Goal: Information Seeking & Learning: Learn about a topic

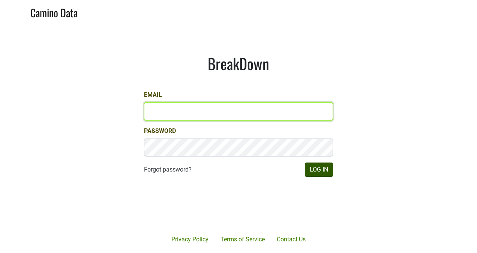
type input "[PERSON_NAME][EMAIL_ADDRESS][PERSON_NAME][DOMAIN_NAME]"
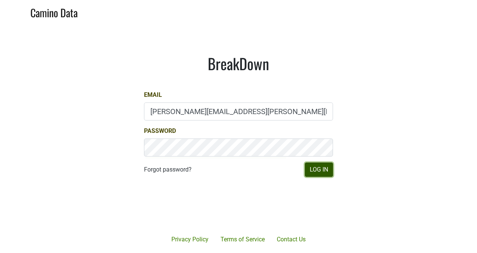
click at [325, 168] on button "Log In" at bounding box center [319, 169] width 28 height 14
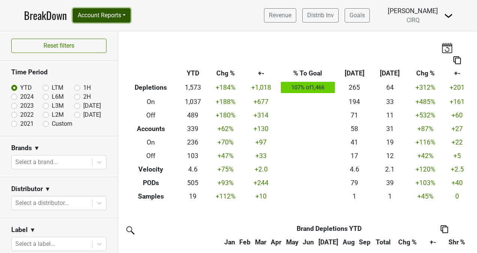
click at [118, 16] on button "Account Reports" at bounding box center [102, 15] width 58 height 14
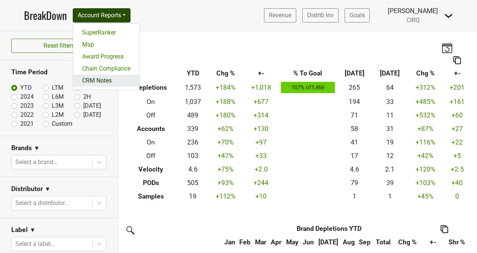
click at [106, 79] on link "CRM Notes" at bounding box center [106, 81] width 66 height 12
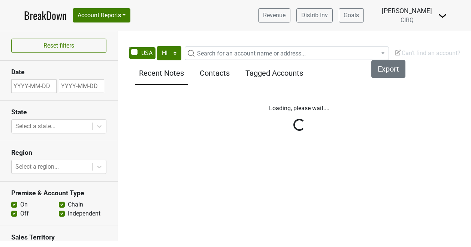
select select "HI"
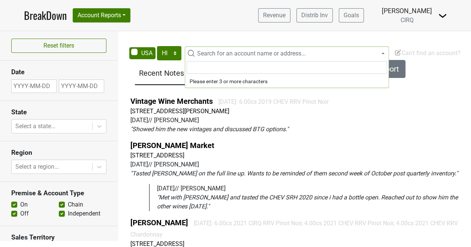
click at [204, 52] on span "Search for an account name or address..." at bounding box center [251, 53] width 109 height 7
type input "primo fin"
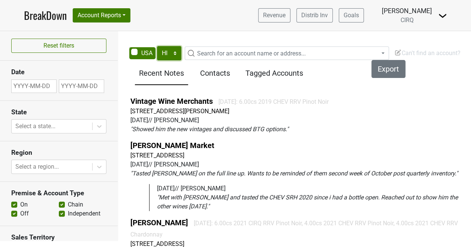
click at [177, 49] on select "AK AL AR AZ CA CO CT DC DE FL GA HI IA ID IL IN KS KY LA MA MD ME MI MN MO MS M…" at bounding box center [169, 53] width 24 height 14
select select "FL"
click at [157, 46] on select "AK AL AR AZ CA CO CT DC DE FL GA HI IA ID IL IN KS KY LA MA MD ME MI MN MO MS M…" at bounding box center [169, 53] width 24 height 14
click at [213, 54] on span "Search for an account name or address..." at bounding box center [251, 53] width 109 height 7
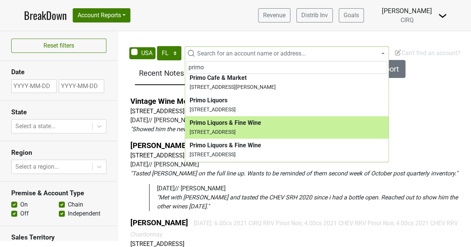
scroll to position [184, 0]
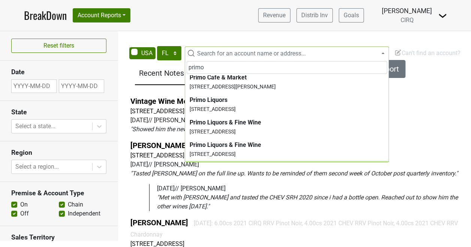
type input "primo"
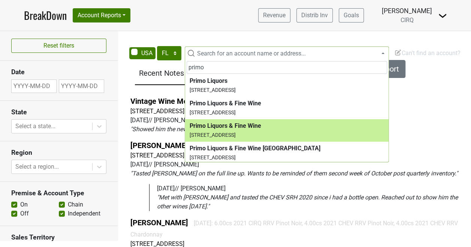
scroll to position [205, 0]
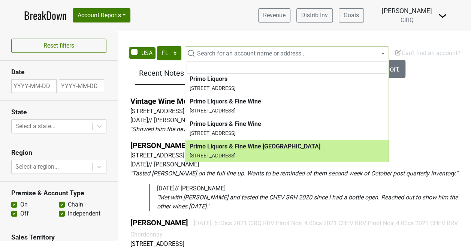
select select "123800090"
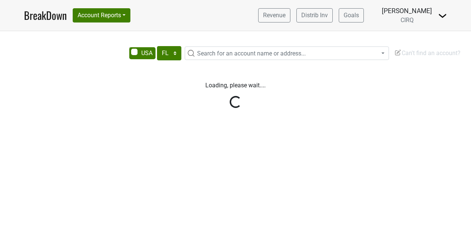
select select "FL"
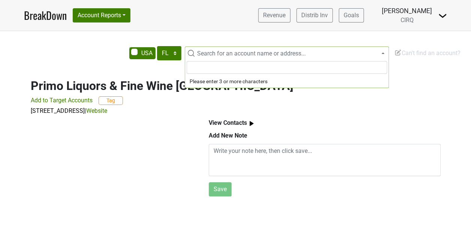
click at [271, 52] on span "Search for an account name or address..." at bounding box center [251, 53] width 109 height 7
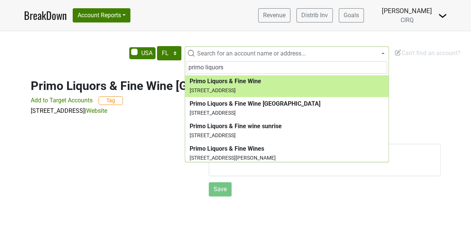
scroll to position [46, 0]
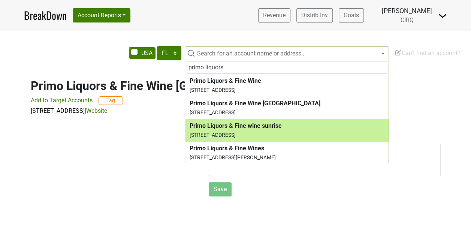
type input "primo liquors"
select select "124092605"
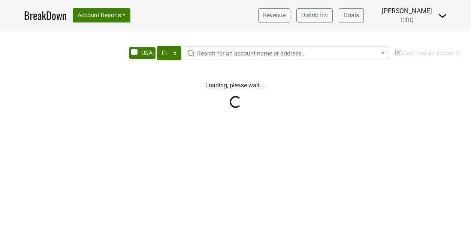
select select "FL"
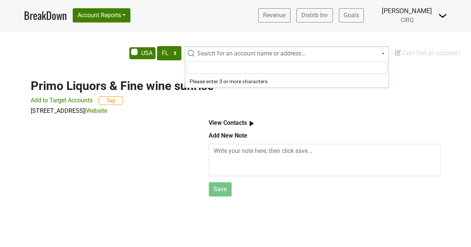
click at [271, 55] on span "Search for an account name or address..." at bounding box center [251, 53] width 109 height 7
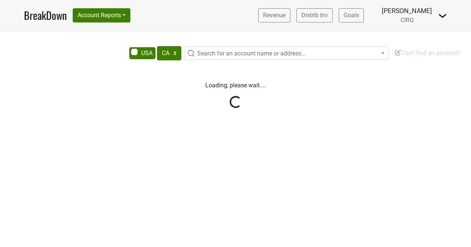
select select "CA"
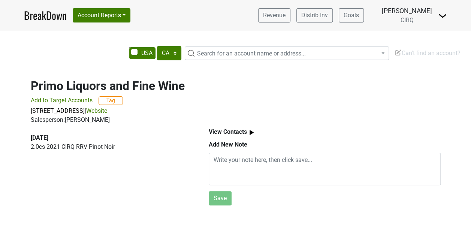
drag, startPoint x: 120, startPoint y: 118, endPoint x: 114, endPoint y: 115, distance: 6.4
click at [114, 115] on div "Salesperson: [PERSON_NAME]" at bounding box center [236, 119] width 410 height 9
drag, startPoint x: 118, startPoint y: 127, endPoint x: 26, endPoint y: 86, distance: 100.9
click at [26, 86] on div "Primo Liquors and Fine Wine Add to Target Accounts Tag [STREET_ADDRESS] | Websi…" at bounding box center [235, 139] width 427 height 139
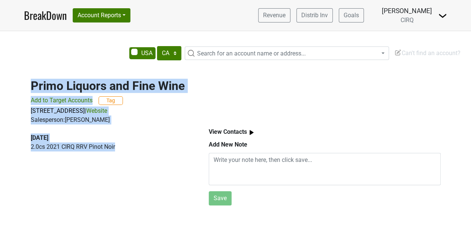
drag, startPoint x: 121, startPoint y: 151, endPoint x: -1, endPoint y: 76, distance: 144.0
click at [0, 76] on html "BreakDown Account Reports SuperRanker Map Award Progress Chain Compliance CRM N…" at bounding box center [235, 123] width 471 height 247
copy div "Primo Liquors and Fine Wine Add to Target Accounts Tag 700 S Federal Hwy, Fort …"
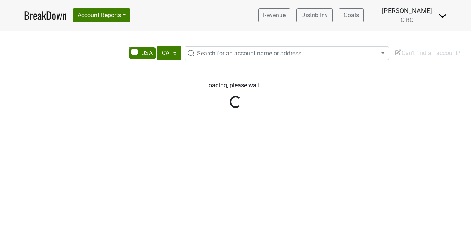
select select "CA"
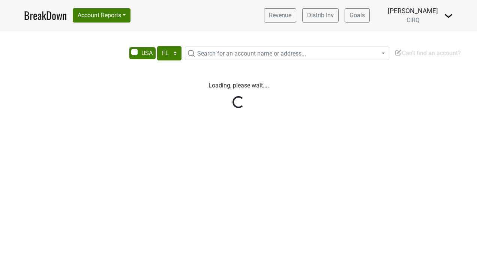
select select "FL"
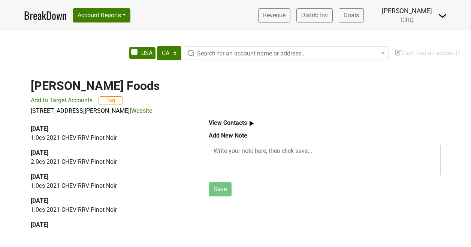
select select "CA"
click at [49, 11] on link "BreakDown" at bounding box center [45, 15] width 43 height 16
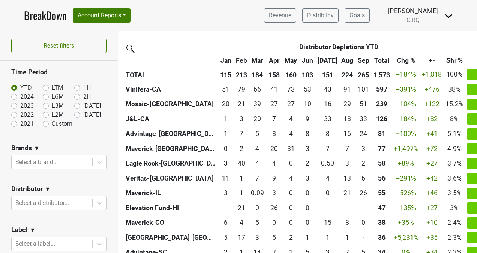
scroll to position [269, 0]
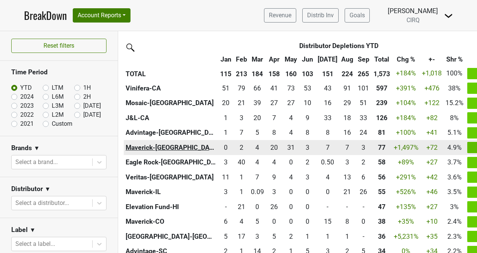
click at [158, 147] on th "Maverick-[GEOGRAPHIC_DATA]" at bounding box center [171, 147] width 94 height 15
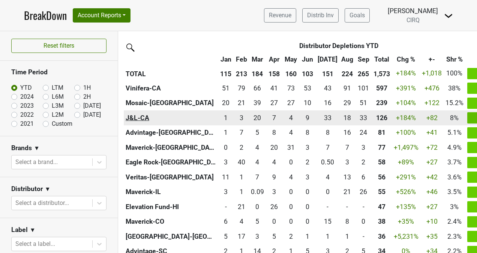
click at [143, 114] on th "J&L-CA" at bounding box center [171, 117] width 94 height 15
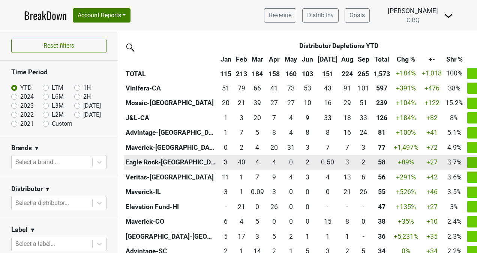
click at [142, 159] on th "Eagle Rock-GA" at bounding box center [171, 162] width 94 height 15
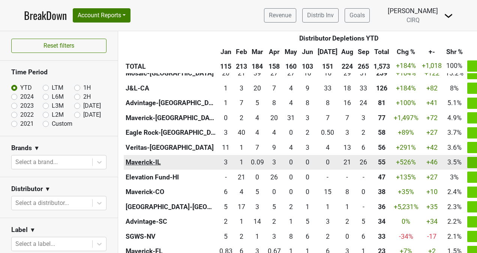
scroll to position [299, 0]
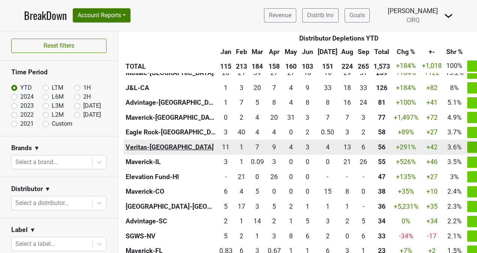
click at [147, 147] on th "Veritas-MO" at bounding box center [171, 146] width 94 height 15
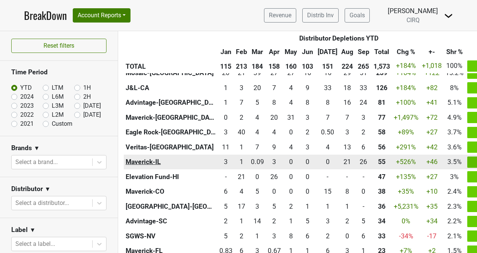
click at [145, 163] on th "Maverick-IL" at bounding box center [171, 161] width 94 height 15
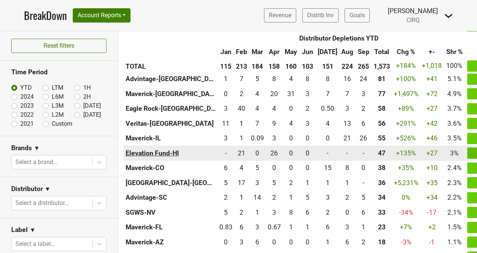
scroll to position [323, 0]
click at [149, 155] on th "Elevation Fund-HI" at bounding box center [171, 152] width 94 height 15
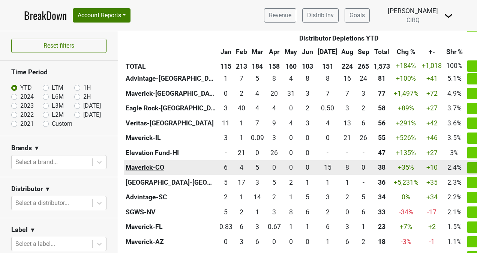
click at [145, 165] on th "Maverick-CO" at bounding box center [171, 167] width 94 height 15
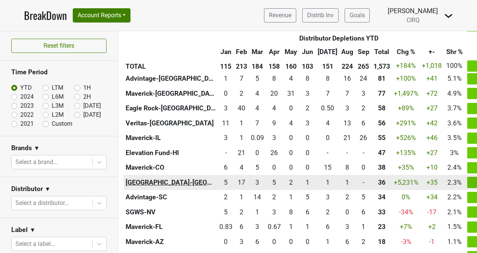
click at [150, 181] on th "Tramonte-OH" at bounding box center [171, 182] width 94 height 15
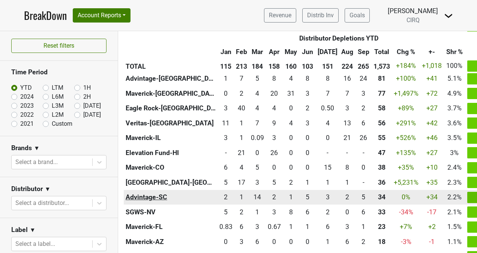
click at [154, 196] on th "Advintage-SC" at bounding box center [171, 197] width 94 height 15
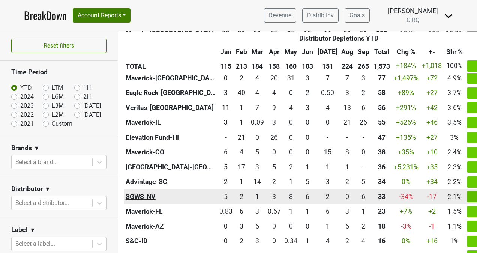
scroll to position [340, 0]
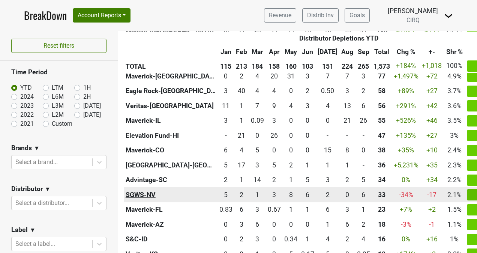
click at [148, 193] on th "SGWS-NV" at bounding box center [171, 194] width 94 height 15
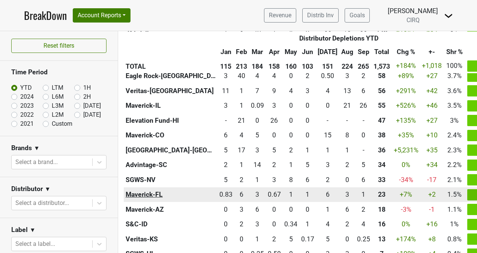
scroll to position [357, 0]
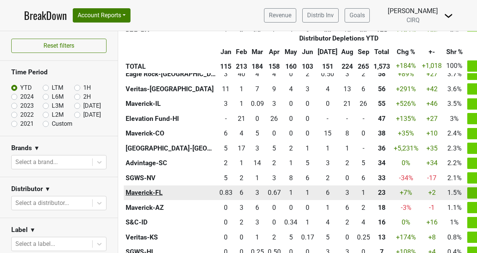
click at [154, 194] on th "Maverick-FL" at bounding box center [171, 192] width 94 height 15
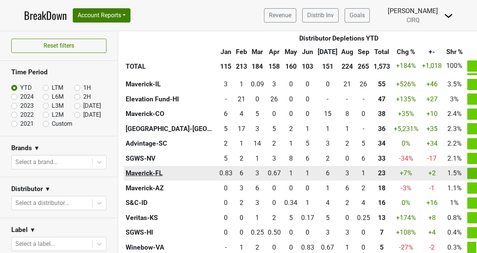
scroll to position [377, 0]
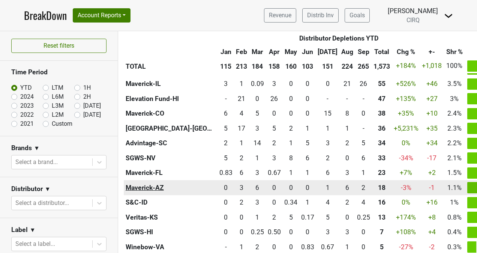
click at [160, 185] on th "Maverick-AZ" at bounding box center [171, 187] width 94 height 15
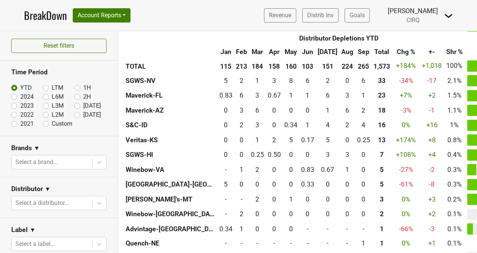
scroll to position [457, 0]
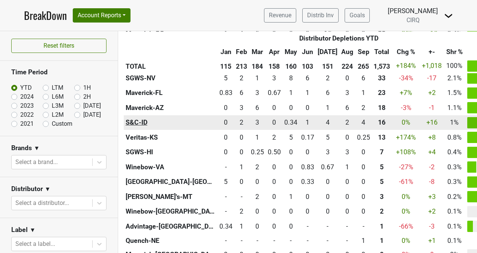
click at [138, 126] on th "S&C-ID" at bounding box center [171, 122] width 94 height 15
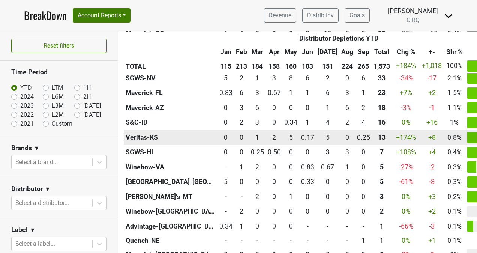
click at [145, 138] on th "Veritas-KS" at bounding box center [171, 137] width 94 height 15
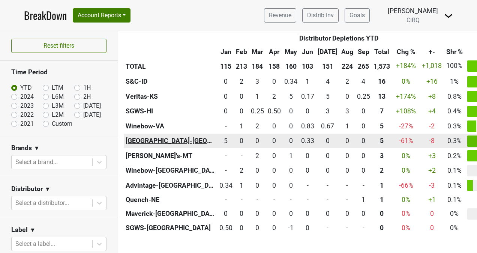
scroll to position [502, 0]
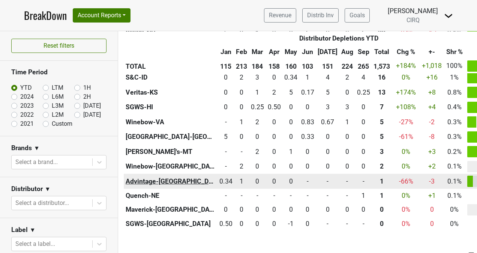
click at [157, 178] on th "Advintage-TN" at bounding box center [171, 181] width 94 height 15
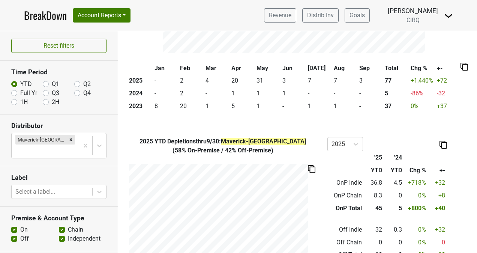
scroll to position [150, 0]
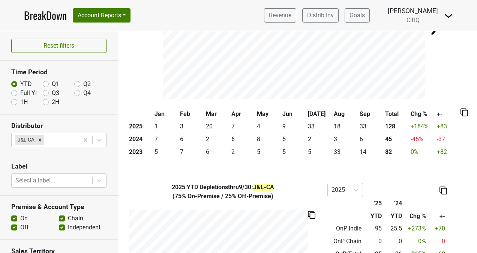
scroll to position [79, 0]
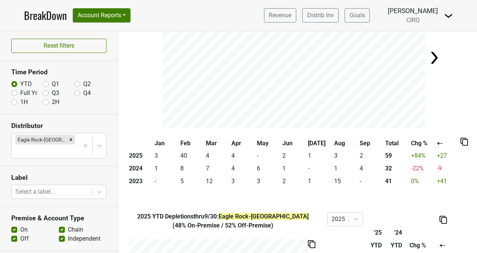
scroll to position [75, 0]
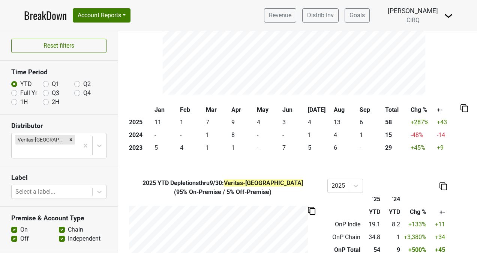
scroll to position [108, 0]
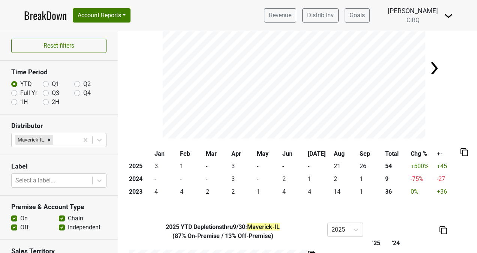
scroll to position [64, 0]
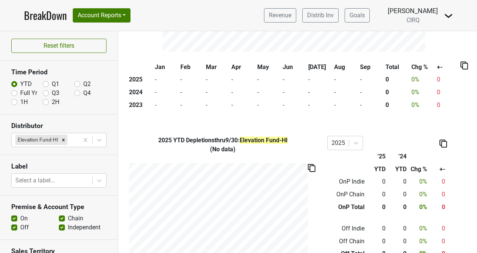
scroll to position [150, 0]
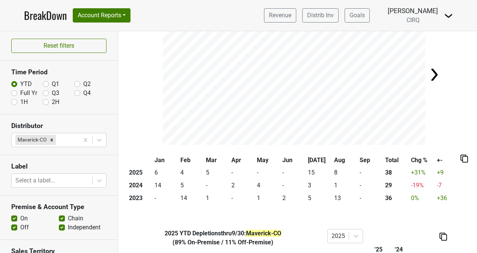
scroll to position [58, 0]
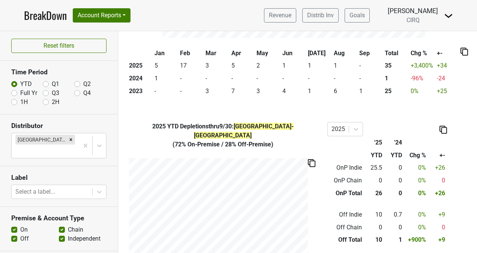
scroll to position [168, 0]
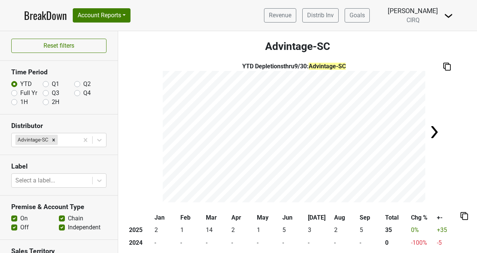
scroll to position [62, 0]
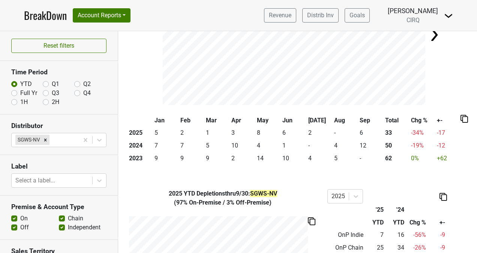
scroll to position [97, 0]
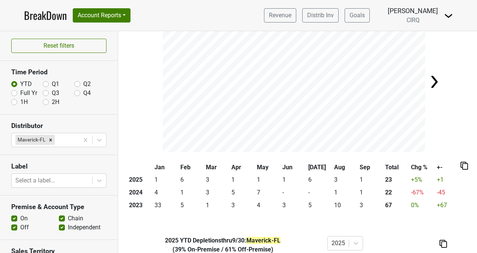
scroll to position [59, 0]
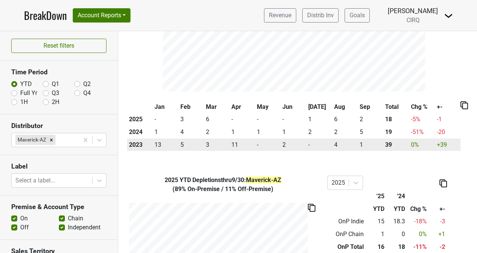
scroll to position [111, 0]
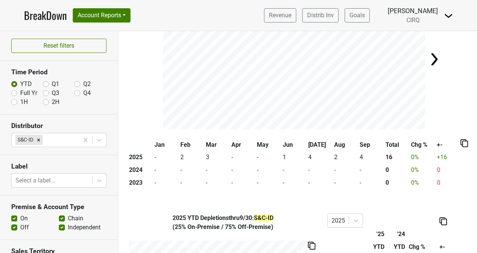
scroll to position [74, 0]
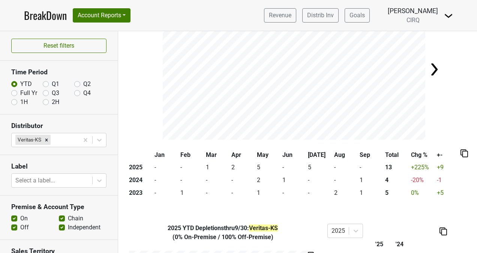
scroll to position [63, 0]
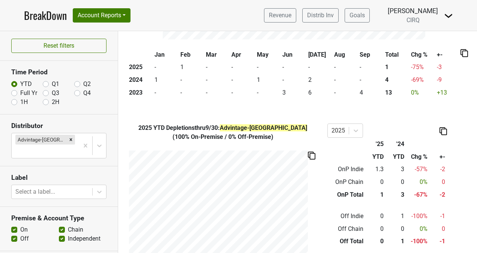
scroll to position [163, 0]
click at [127, 13] on button "Account Reports" at bounding box center [102, 15] width 58 height 14
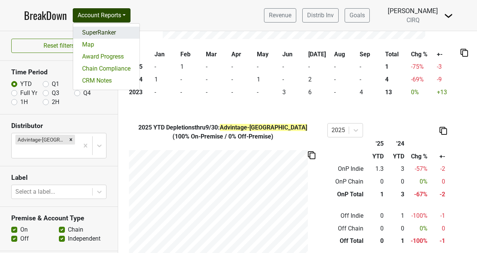
click at [116, 31] on link "SuperRanker" at bounding box center [106, 33] width 66 height 12
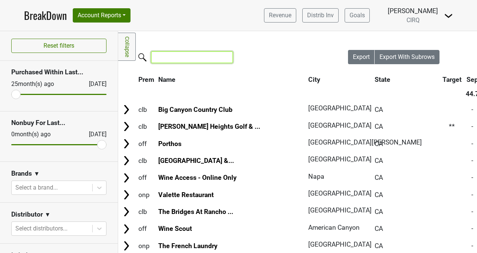
click at [190, 57] on input "search" at bounding box center [192, 57] width 82 height 12
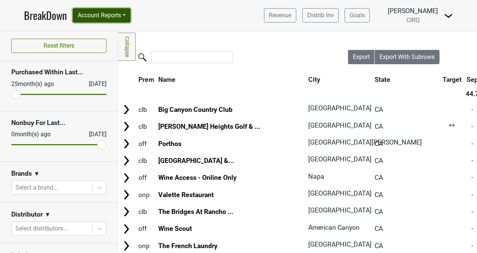
click at [125, 16] on button "Account Reports" at bounding box center [102, 15] width 58 height 14
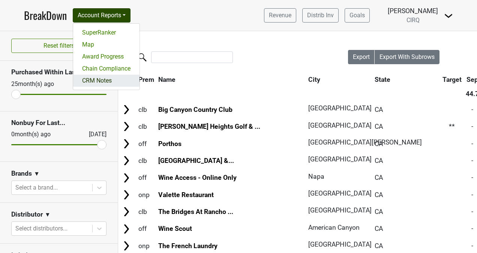
click at [108, 79] on link "CRM Notes" at bounding box center [106, 81] width 66 height 12
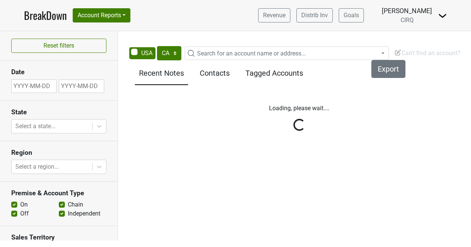
select select "CA"
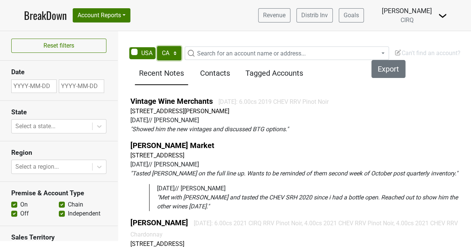
click at [170, 54] on select "AK AL AR AZ CA CO CT DC DE FL [GEOGRAPHIC_DATA] HI IA ID IL IN KS [GEOGRAPHIC_D…" at bounding box center [169, 53] width 24 height 14
click at [122, 17] on button "Account Reports" at bounding box center [102, 15] width 58 height 14
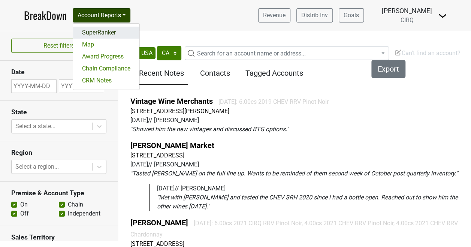
click at [112, 33] on link "SuperRanker" at bounding box center [106, 33] width 66 height 12
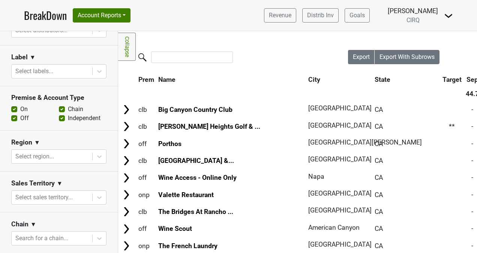
scroll to position [198, 0]
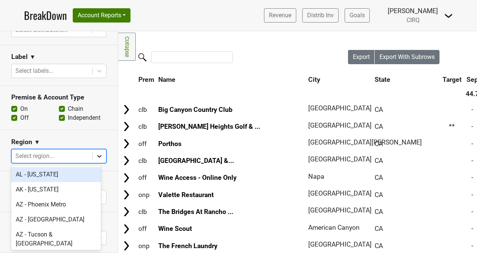
click at [93, 158] on div at bounding box center [99, 155] width 13 height 13
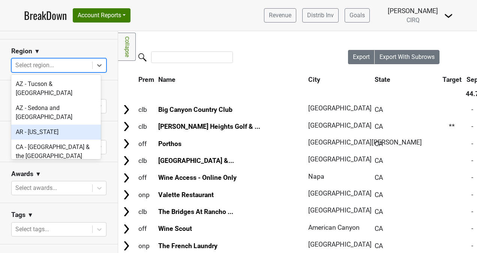
scroll to position [60, 0]
click at [61, 207] on section "Tags ▼ Select tags..." at bounding box center [59, 223] width 118 height 41
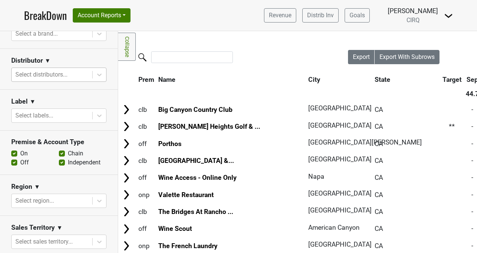
scroll to position [153, 0]
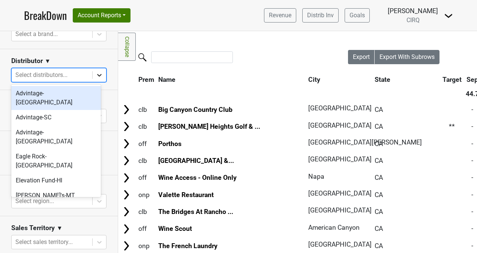
click at [96, 76] on icon at bounding box center [99, 74] width 7 height 7
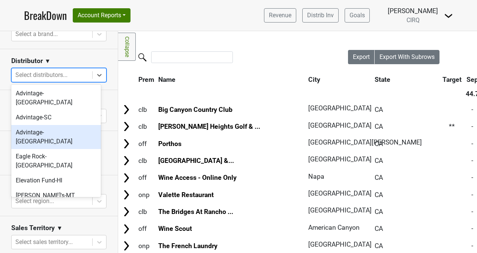
click at [68, 125] on div "Advintage-[GEOGRAPHIC_DATA]" at bounding box center [56, 137] width 90 height 24
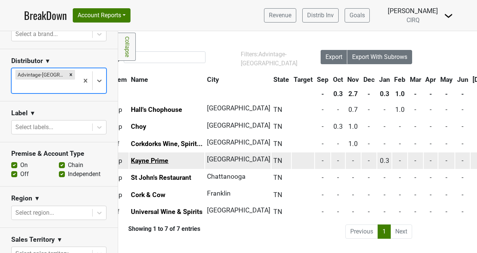
scroll to position [0, 0]
